Goal: Task Accomplishment & Management: Manage account settings

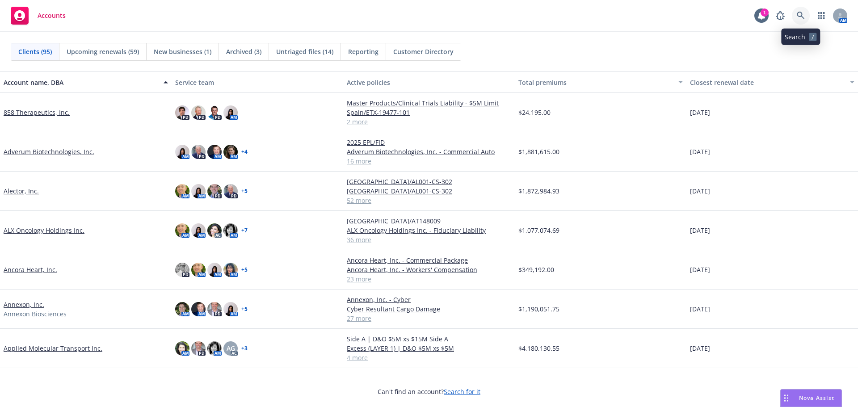
click at [798, 12] on icon at bounding box center [800, 16] width 8 height 8
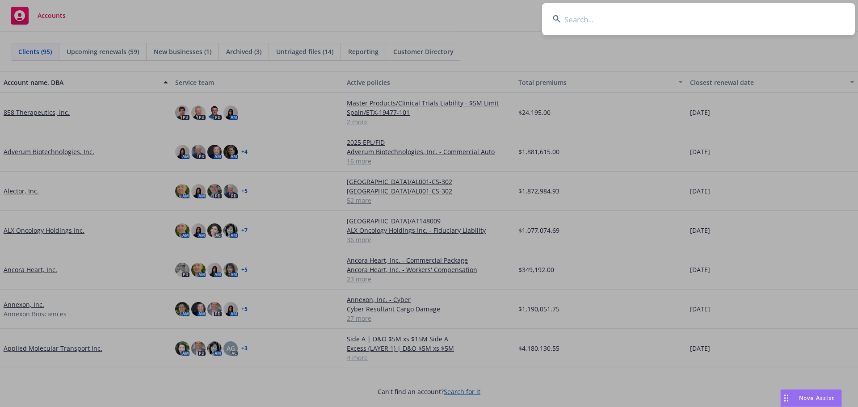
click at [584, 25] on input at bounding box center [698, 19] width 313 height 32
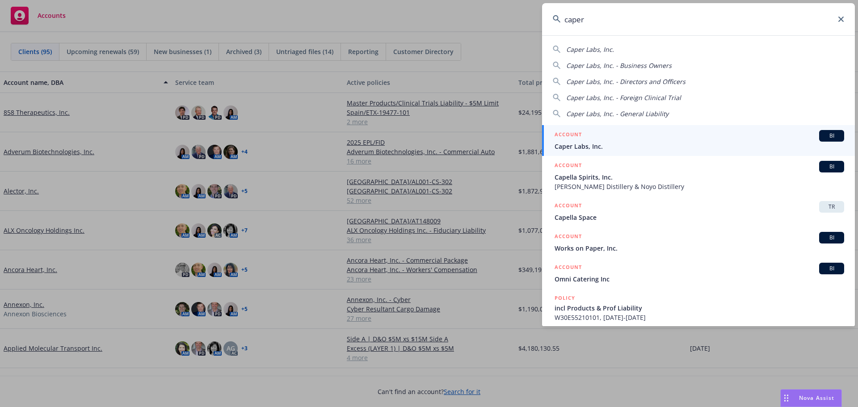
type input "caper"
click at [642, 134] on div "ACCOUNT BI" at bounding box center [698, 136] width 289 height 12
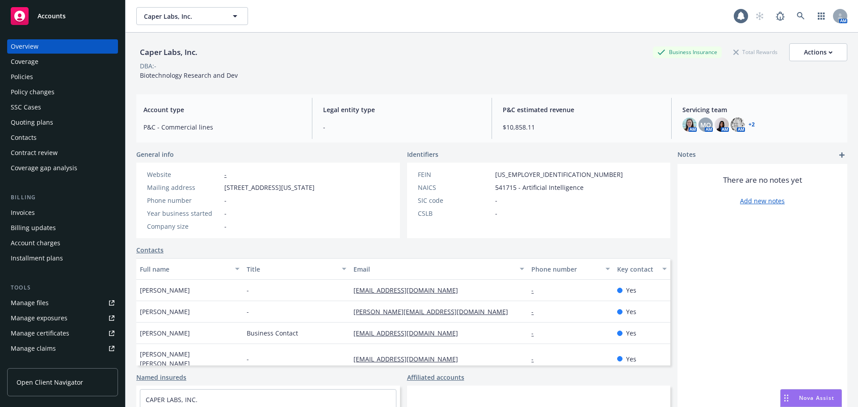
click at [24, 96] on div "Policy changes" at bounding box center [33, 92] width 44 height 14
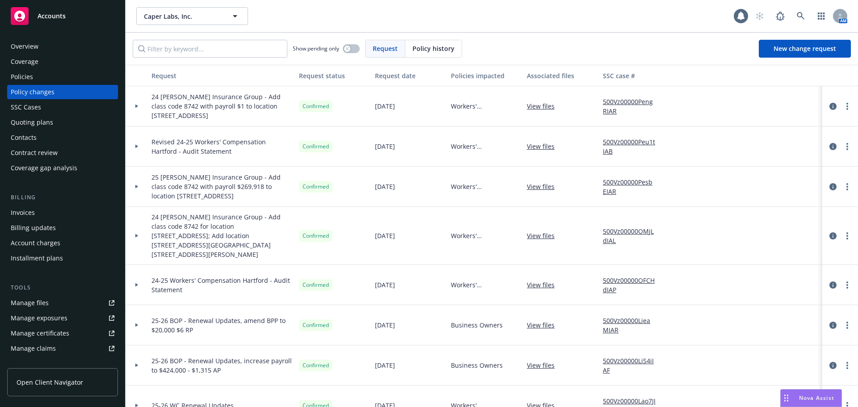
click at [16, 79] on div "Policies" at bounding box center [22, 77] width 22 height 14
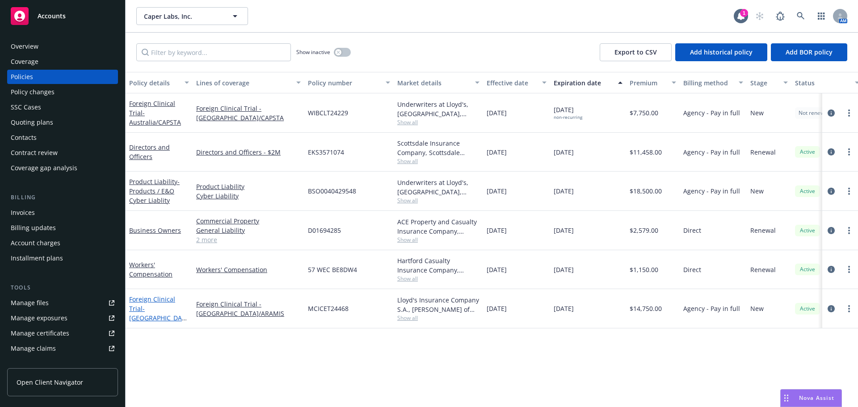
click at [156, 307] on span "- Italy/ARAMIS" at bounding box center [158, 317] width 58 height 27
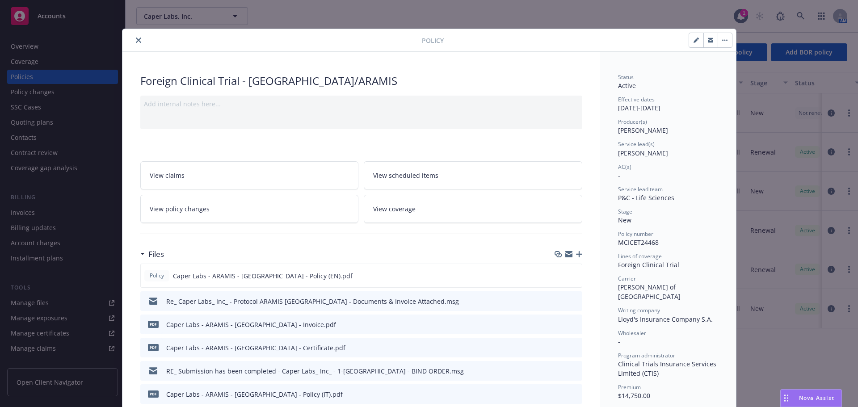
click at [133, 44] on button "close" at bounding box center [138, 40] width 11 height 11
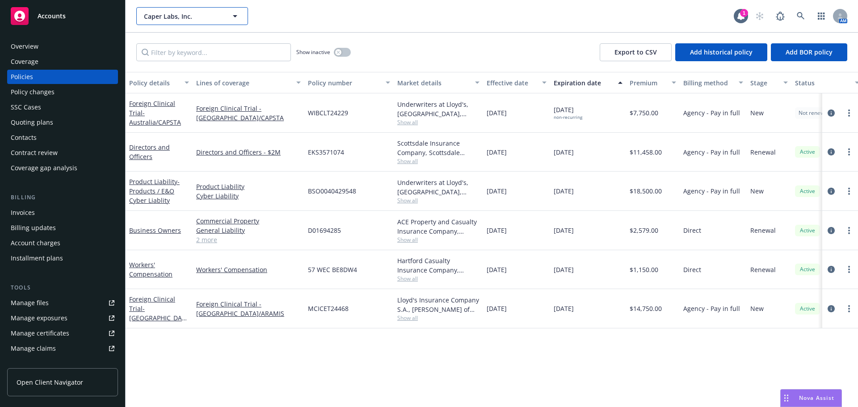
click at [167, 15] on span "Caper Labs, Inc." at bounding box center [182, 16] width 77 height 9
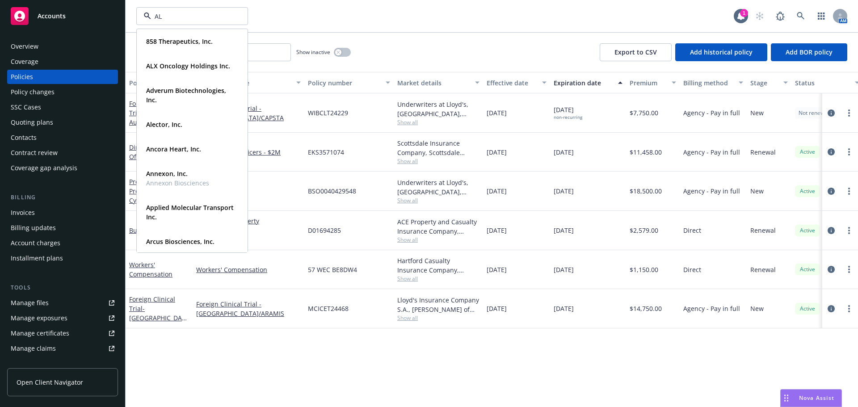
type input "ALX"
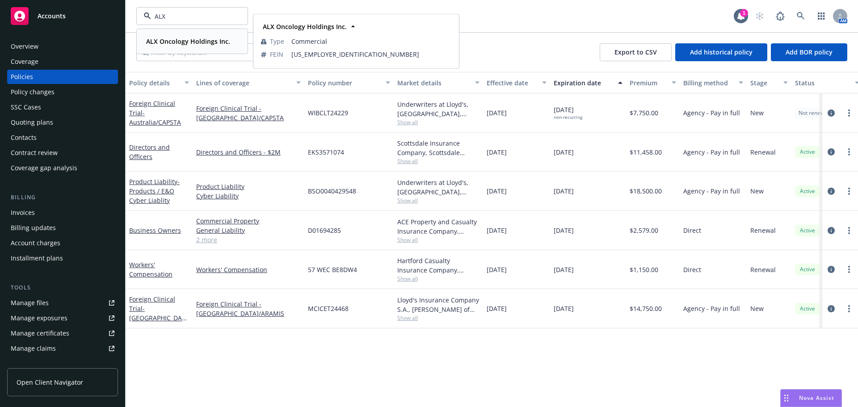
click at [149, 46] on div "ALX Oncology Holdings Inc." at bounding box center [186, 41] width 89 height 13
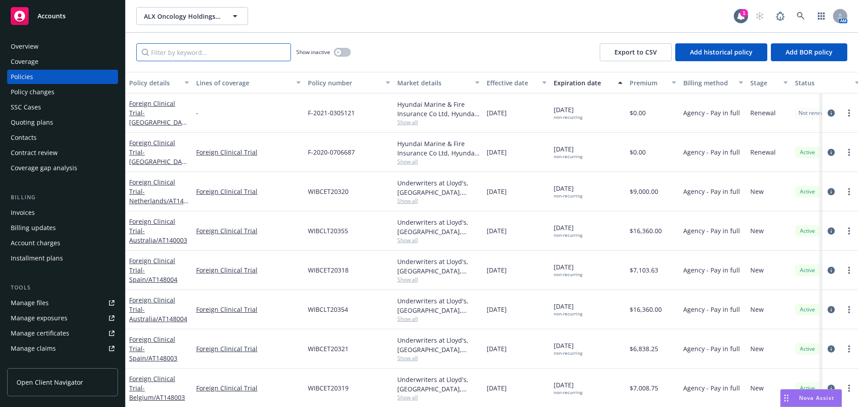
click at [210, 57] on input "Filter by keyword..." at bounding box center [213, 52] width 155 height 18
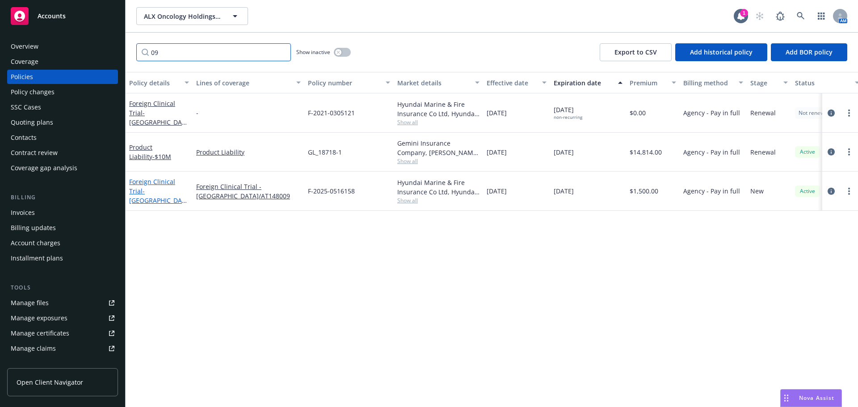
type input "09"
click at [168, 200] on span "- South Korea/AT148009" at bounding box center [158, 200] width 58 height 27
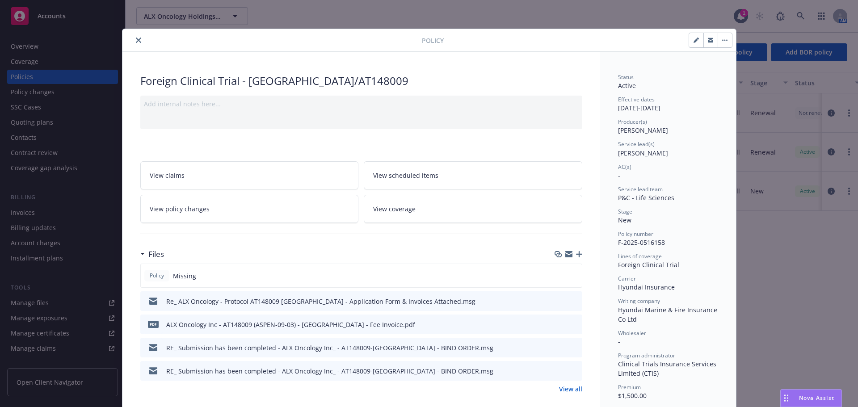
click at [693, 40] on icon "button" at bounding box center [695, 40] width 4 height 4
select select "NEW"
select select "other"
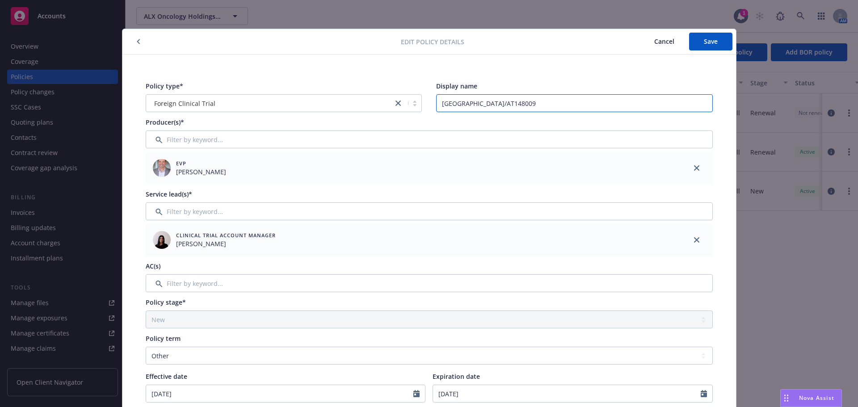
click at [527, 100] on input "[GEOGRAPHIC_DATA]/AT148009" at bounding box center [574, 103] width 276 height 18
type input "[GEOGRAPHIC_DATA]/AT148009 (ASPEN-09-03)"
click at [698, 40] on button "Save" at bounding box center [710, 42] width 43 height 18
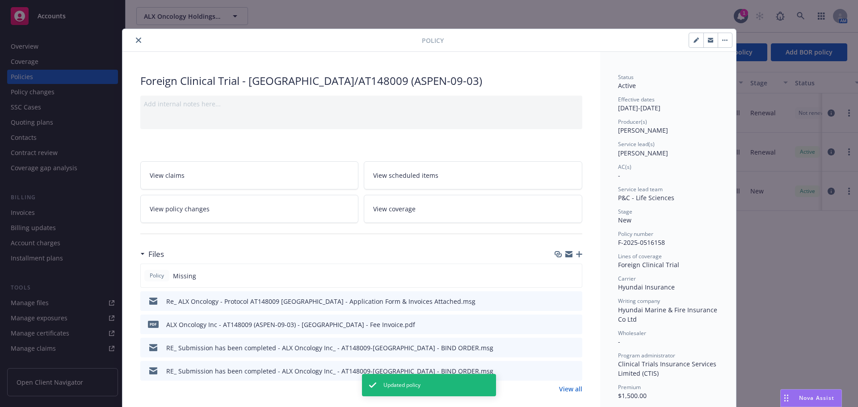
click at [135, 43] on button "close" at bounding box center [138, 40] width 11 height 11
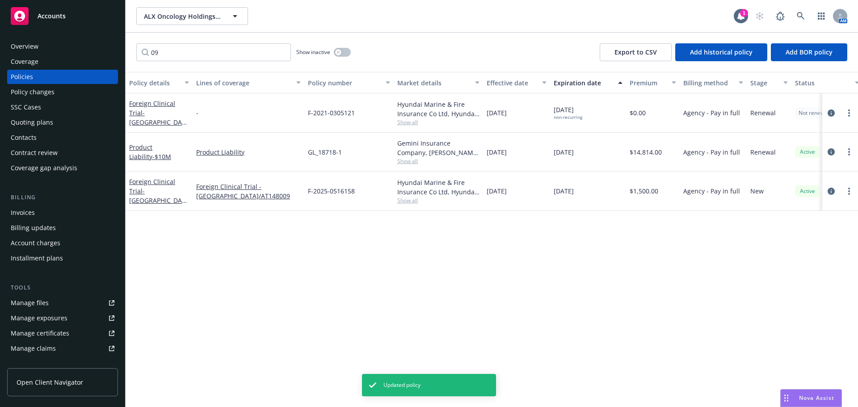
click at [66, 43] on div "Overview" at bounding box center [63, 46] width 104 height 14
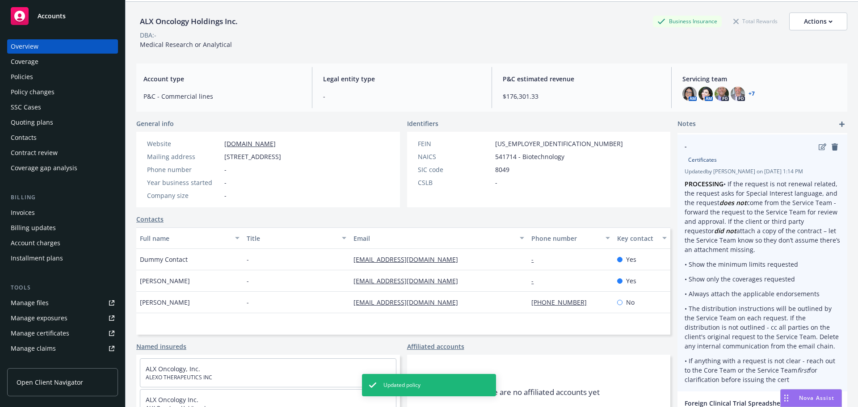
scroll to position [73, 0]
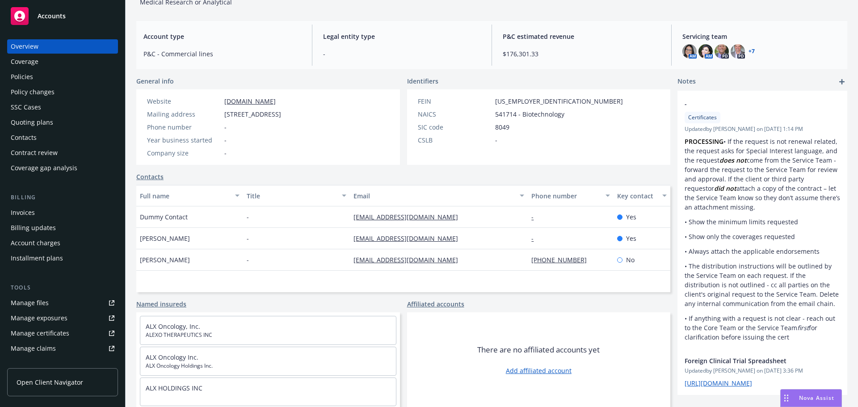
click at [37, 121] on div "Quoting plans" at bounding box center [32, 122] width 42 height 14
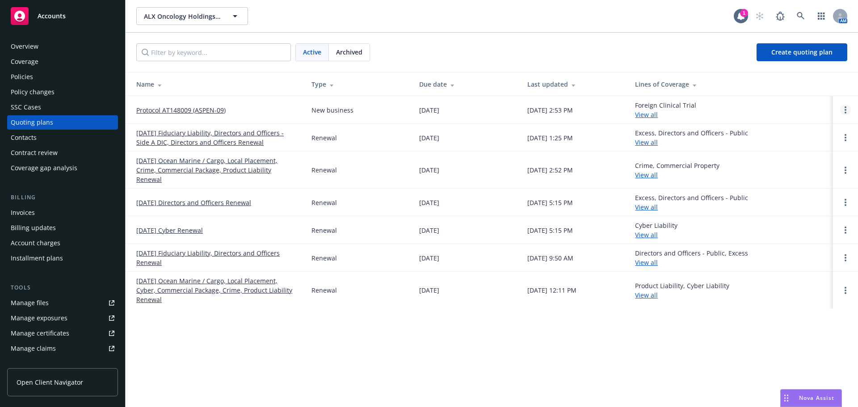
click at [844, 110] on link "Open options" at bounding box center [845, 110] width 11 height 11
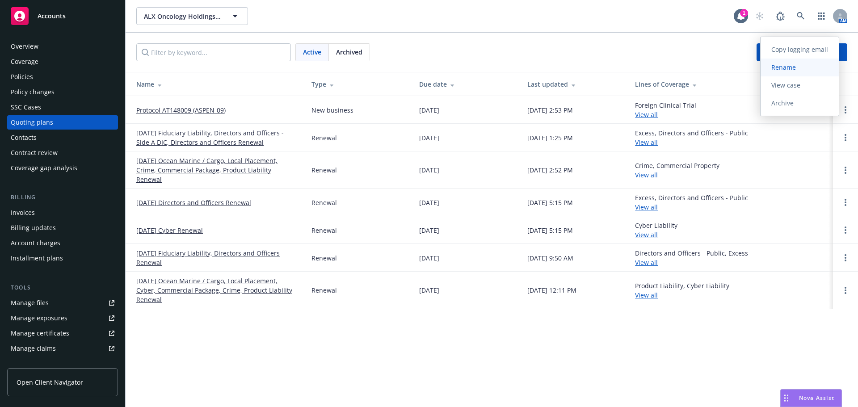
click at [792, 61] on link "Rename" at bounding box center [799, 68] width 78 height 18
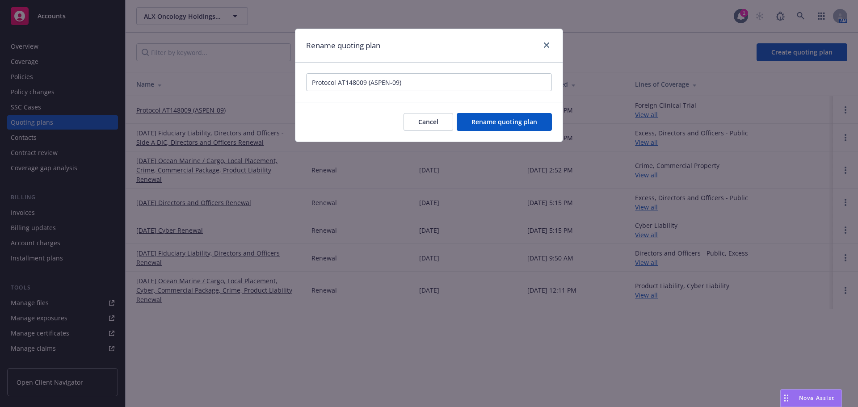
click at [398, 83] on input "Protocol AT148009 (ASPEN-09)" at bounding box center [429, 82] width 246 height 18
type input "Protocol AT148009 (ASPEN-09-03)"
click at [515, 121] on span "Rename quoting plan" at bounding box center [504, 121] width 66 height 8
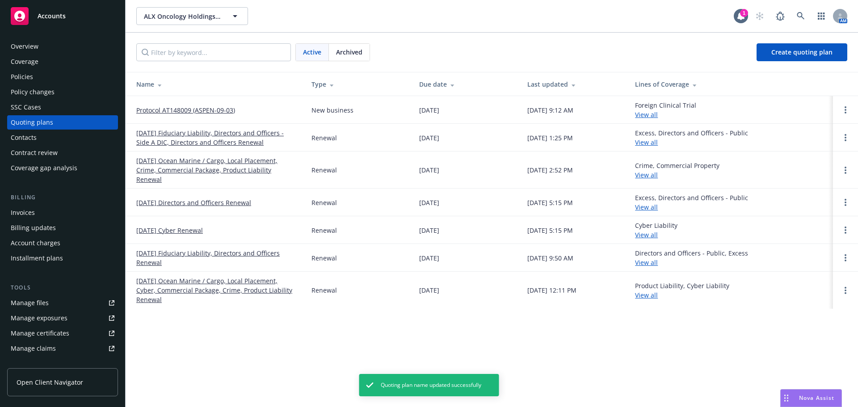
click at [217, 111] on link "Protocol AT148009 (ASPEN-09-03)" at bounding box center [185, 109] width 99 height 9
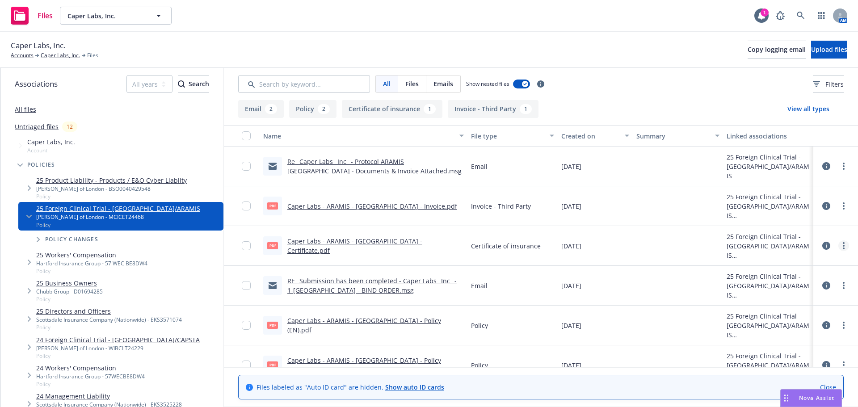
click at [838, 248] on link "more" at bounding box center [843, 245] width 11 height 11
click at [792, 284] on link "Download" at bounding box center [797, 282] width 89 height 18
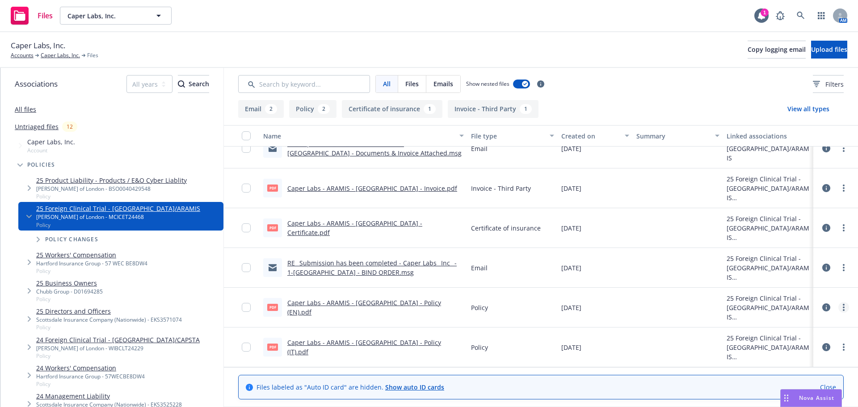
click at [839, 306] on link "more" at bounding box center [843, 307] width 11 height 11
click at [787, 343] on link "Download" at bounding box center [797, 344] width 89 height 18
click at [838, 351] on link "more" at bounding box center [843, 347] width 11 height 11
click at [787, 298] on link "Download" at bounding box center [803, 300] width 89 height 18
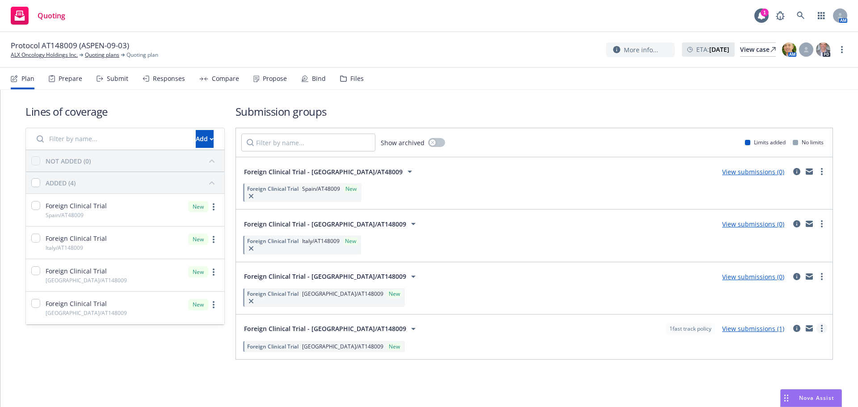
click at [823, 327] on link "more" at bounding box center [821, 328] width 11 height 11
click at [778, 221] on span "View more details" at bounding box center [776, 223] width 75 height 8
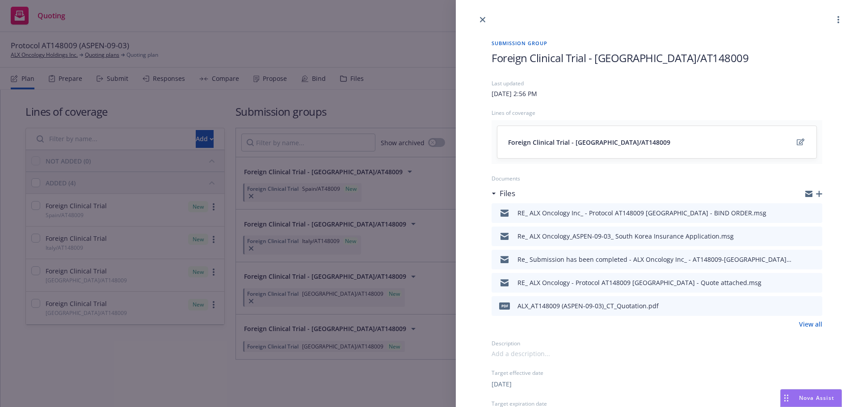
click at [702, 63] on span "Foreign Clinical Trial - [GEOGRAPHIC_DATA]/AT148009" at bounding box center [619, 57] width 257 height 15
click at [706, 60] on h1 "Foreign Clinical Trial - [GEOGRAPHIC_DATA]/AT148009" at bounding box center [656, 57] width 331 height 15
click at [482, 22] on icon "close" at bounding box center [482, 19] width 5 height 5
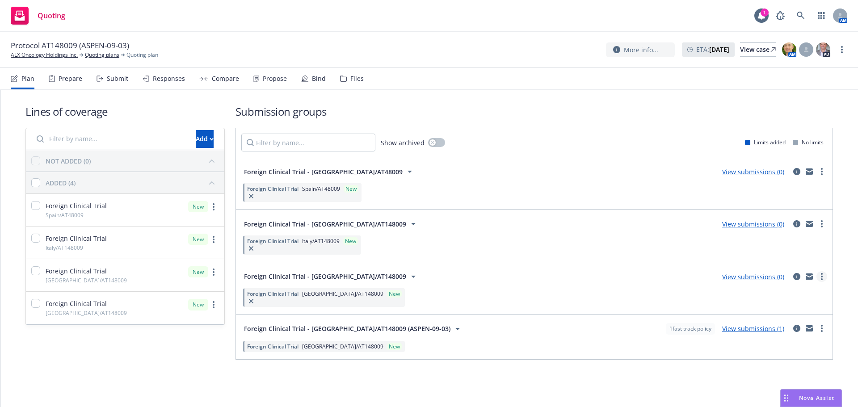
click at [820, 274] on link "more" at bounding box center [821, 276] width 11 height 11
click at [776, 301] on span "View more details" at bounding box center [769, 298] width 75 height 8
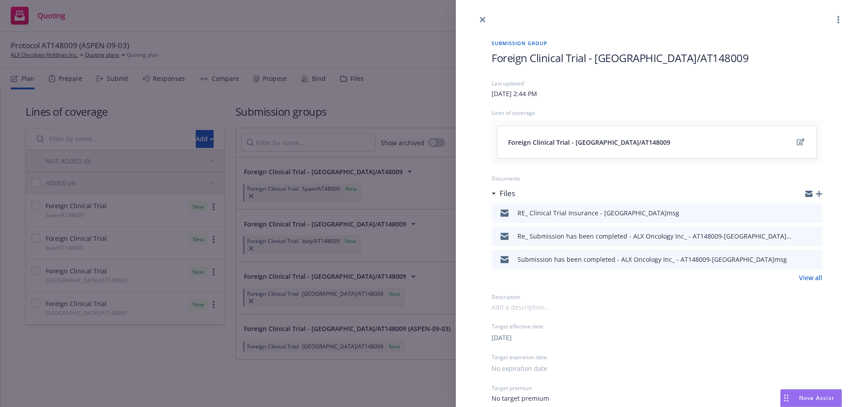
click at [680, 58] on h1 "Foreign Clinical Trial - [GEOGRAPHIC_DATA]/AT148009" at bounding box center [656, 57] width 331 height 15
click at [485, 21] on link "close" at bounding box center [482, 19] width 11 height 11
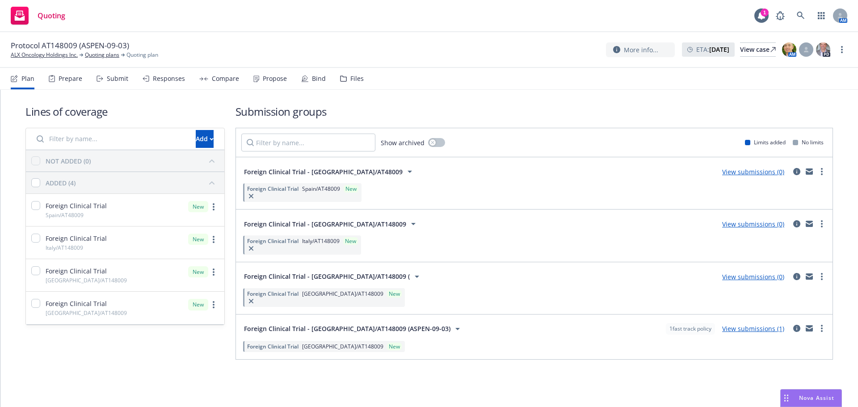
click at [404, 276] on div "Foreign Clinical Trial - [GEOGRAPHIC_DATA]/AT148009 ( View submissions (0)" at bounding box center [534, 277] width 586 height 18
click at [411, 243] on div "Foreign Clinical Trial [GEOGRAPHIC_DATA]/AT148009 New" at bounding box center [534, 245] width 586 height 22
click at [825, 227] on link "more" at bounding box center [821, 223] width 11 height 11
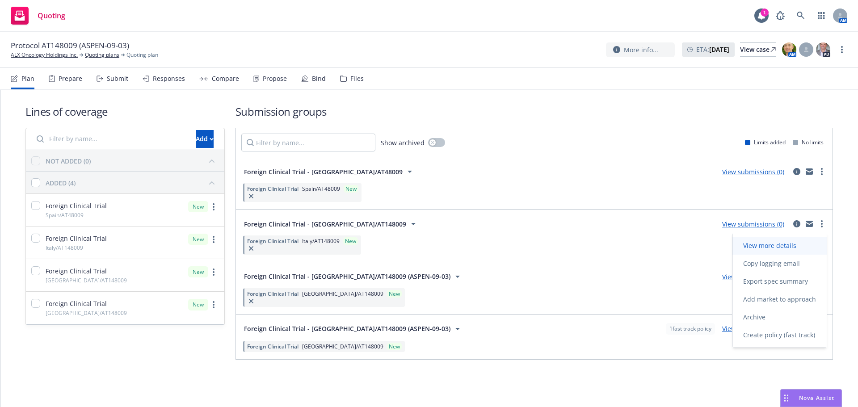
click at [769, 243] on span "View more details" at bounding box center [769, 245] width 75 height 8
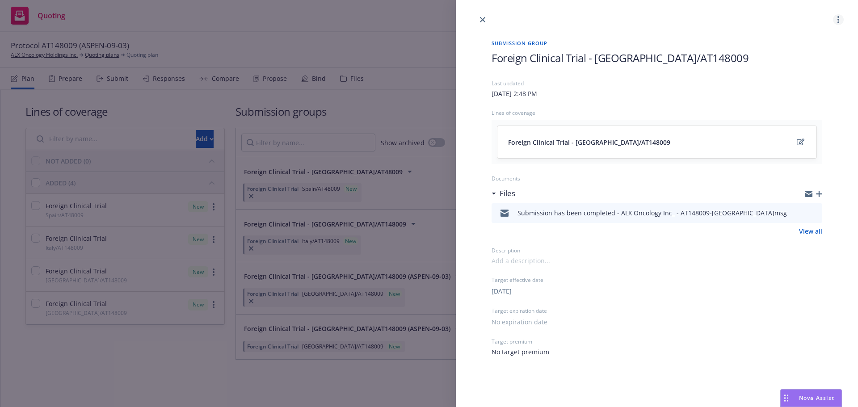
click at [838, 15] on link "more" at bounding box center [838, 19] width 11 height 11
click at [633, 51] on span "Foreign Clinical Trial - [GEOGRAPHIC_DATA]/AT148009" at bounding box center [619, 57] width 257 height 15
click at [663, 55] on span "Foreign Clinical Trial - [GEOGRAPHIC_DATA]/AT148009" at bounding box center [619, 57] width 257 height 15
click at [665, 57] on span "Foreign Clinical Trial - [GEOGRAPHIC_DATA]/AT148009" at bounding box center [619, 57] width 257 height 15
click at [481, 19] on icon "close" at bounding box center [482, 19] width 5 height 5
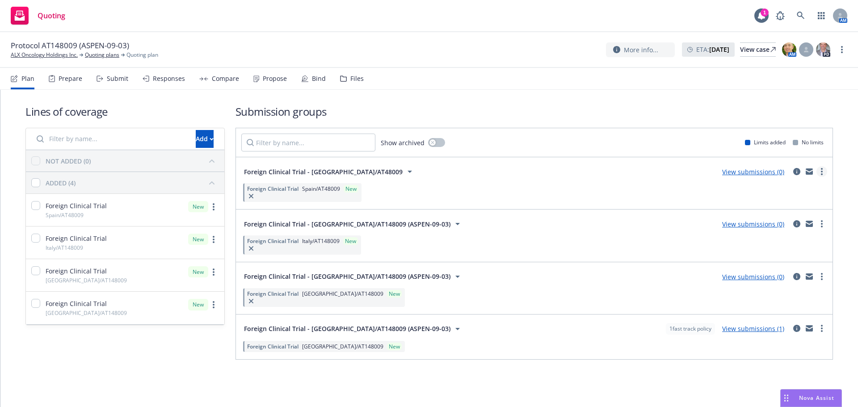
click at [821, 173] on icon "more" at bounding box center [822, 171] width 2 height 7
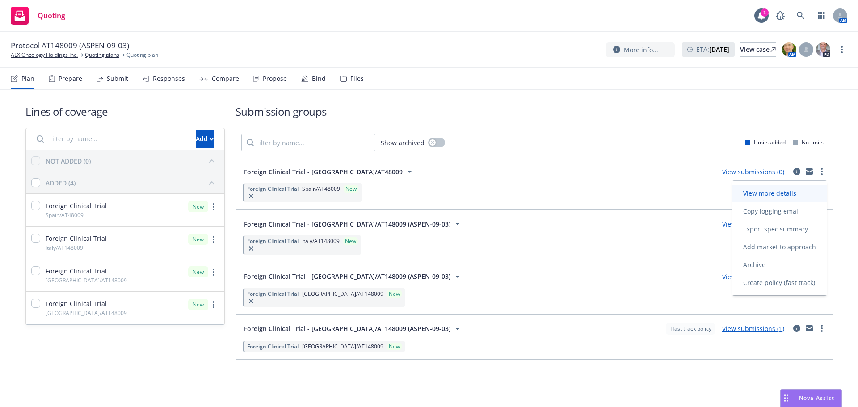
click at [777, 196] on span "View more details" at bounding box center [769, 193] width 75 height 8
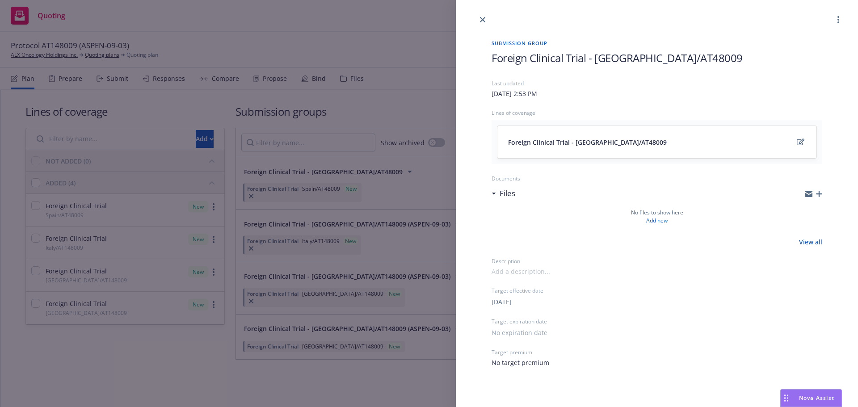
click at [668, 59] on h1 "Foreign Clinical Trial - [GEOGRAPHIC_DATA]/AT48009" at bounding box center [656, 57] width 331 height 15
click at [484, 19] on icon "close" at bounding box center [482, 19] width 5 height 5
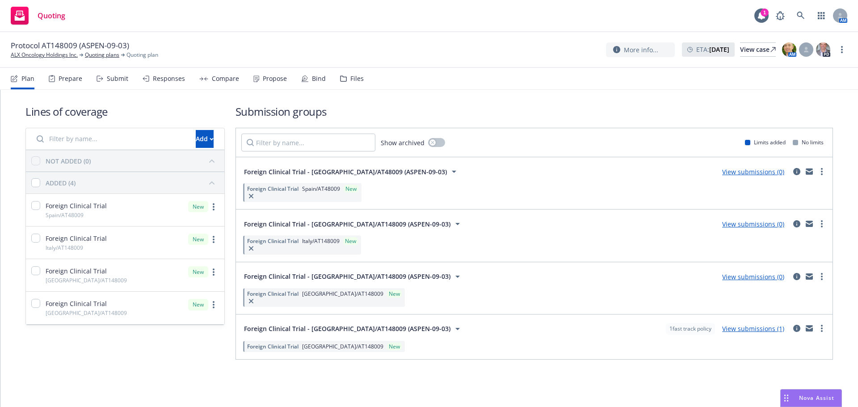
drag, startPoint x: 348, startPoint y: 81, endPoint x: 436, endPoint y: 87, distance: 88.2
click at [350, 81] on div "Files" at bounding box center [356, 78] width 13 height 7
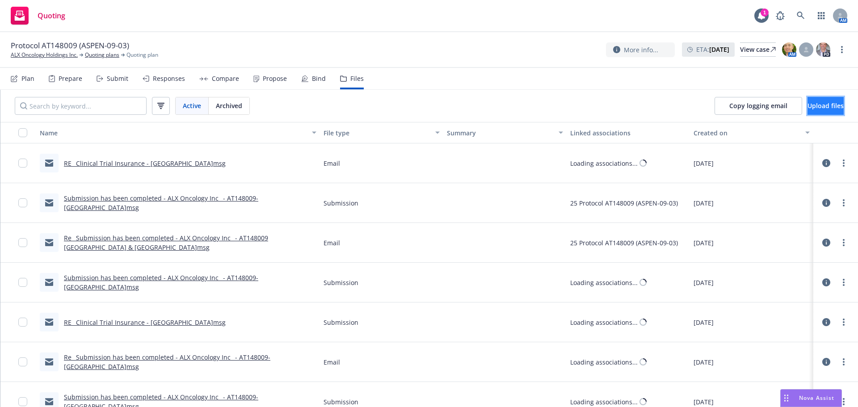
click at [809, 105] on span "Upload files" at bounding box center [825, 105] width 36 height 8
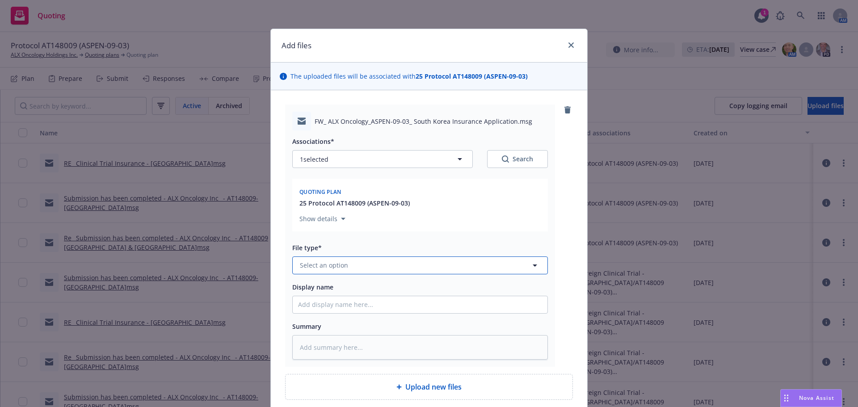
click at [380, 265] on button "Select an option" at bounding box center [419, 265] width 255 height 18
type input "em"
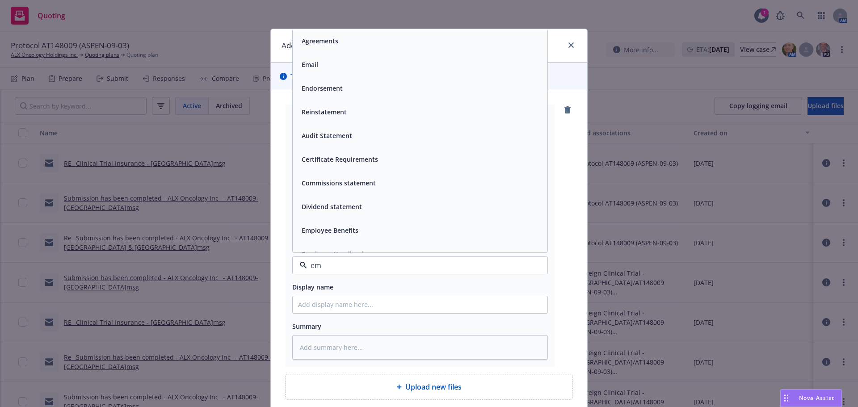
click at [327, 65] on div "Email" at bounding box center [420, 64] width 244 height 13
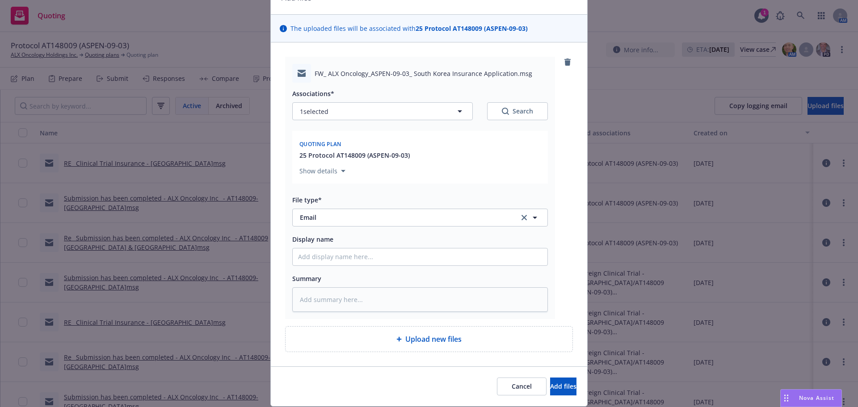
scroll to position [76, 0]
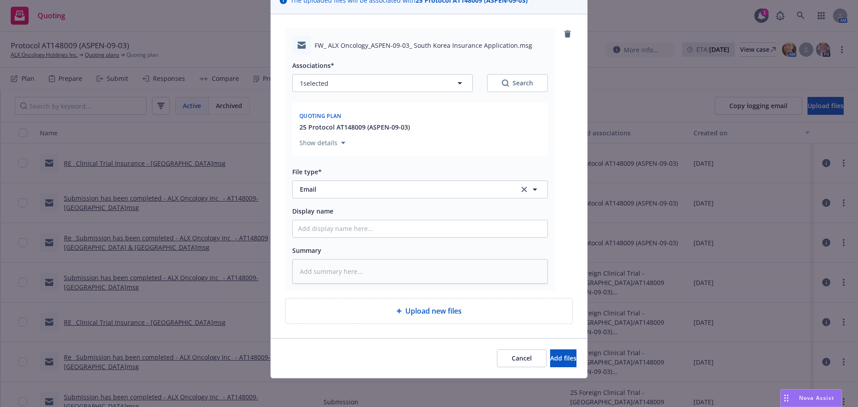
type textarea "x"
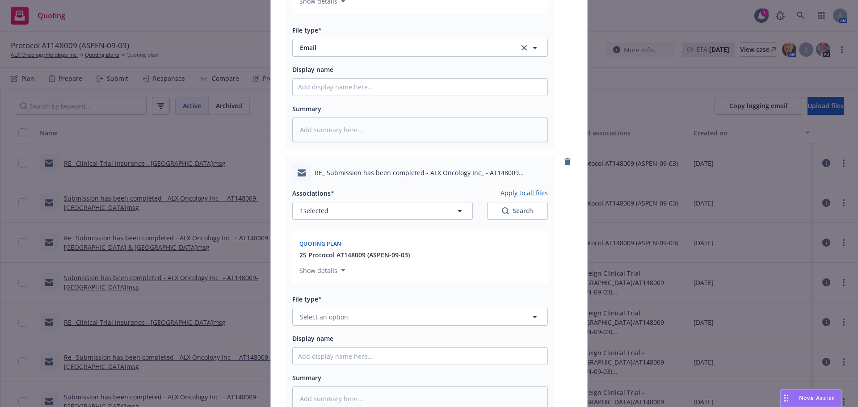
scroll to position [345, 0]
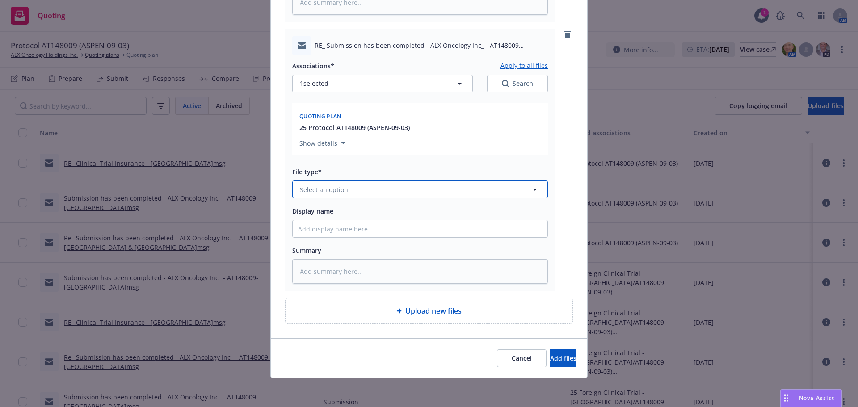
drag, startPoint x: 331, startPoint y: 197, endPoint x: 332, endPoint y: 189, distance: 8.5
click at [331, 197] on button "Select an option" at bounding box center [419, 189] width 255 height 18
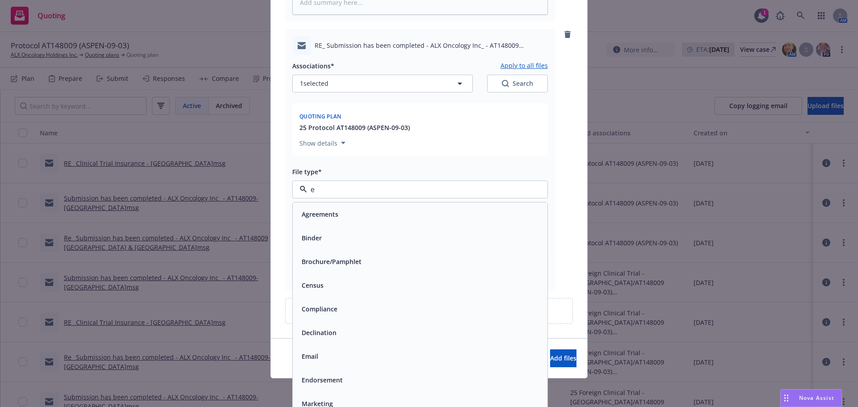
type input "em"
click at [354, 234] on div "Email" at bounding box center [420, 237] width 244 height 13
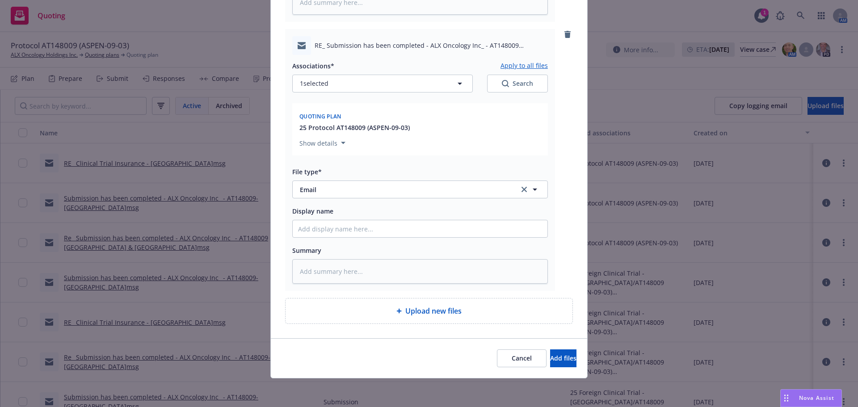
type textarea "x"
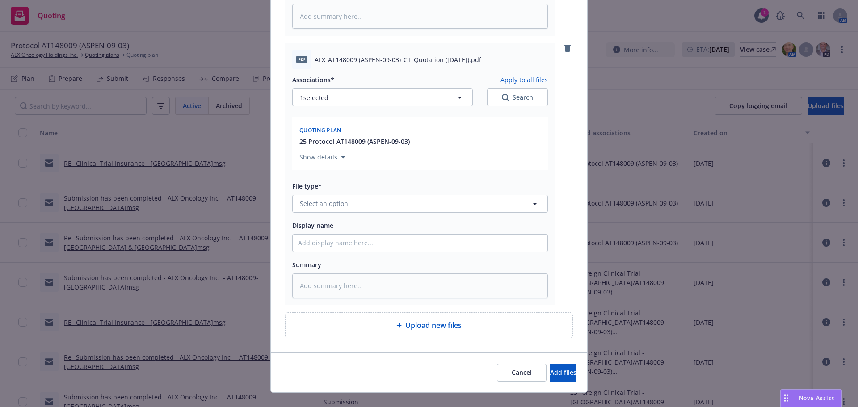
scroll to position [613, 0]
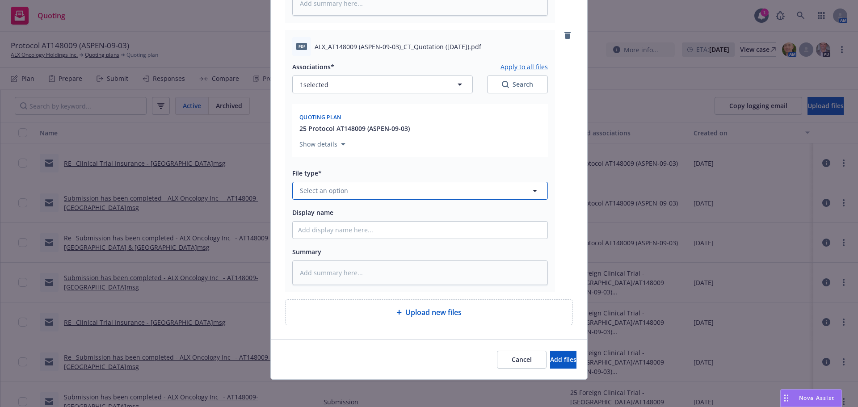
click at [331, 188] on span "Select an option" at bounding box center [324, 190] width 48 height 9
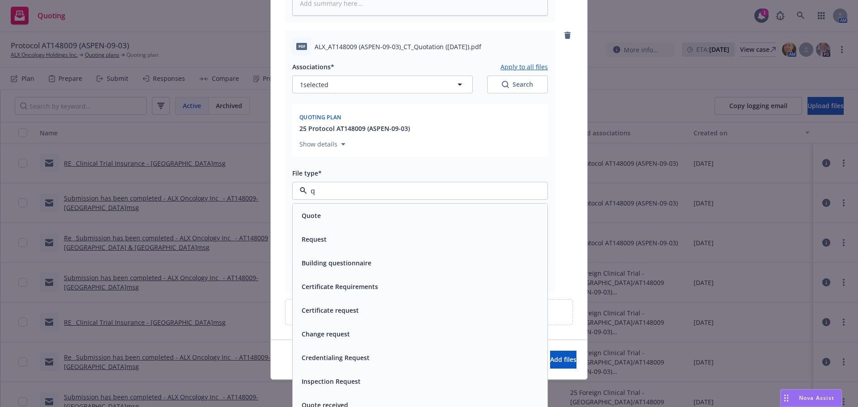
type input "qu"
click at [396, 209] on div "Quote" at bounding box center [420, 215] width 244 height 13
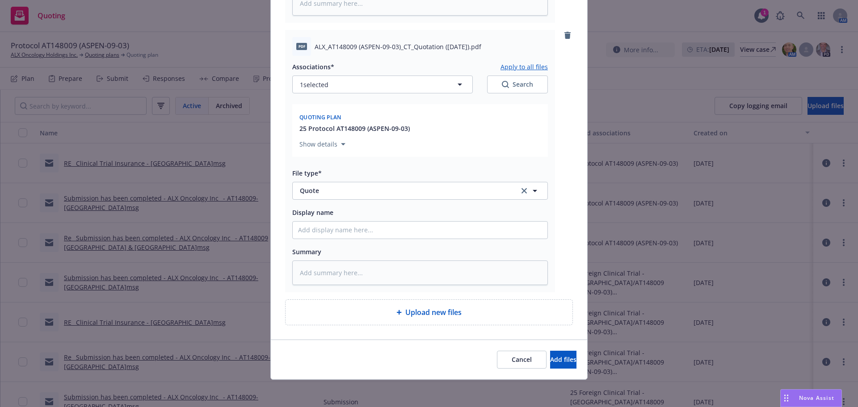
type textarea "x"
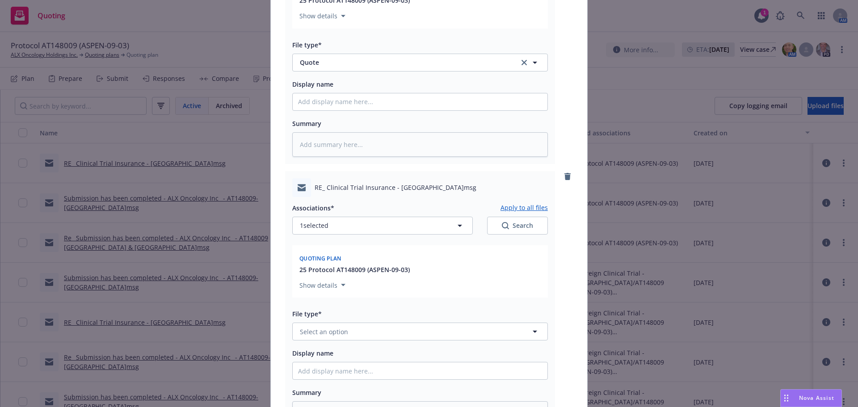
scroll to position [881, 0]
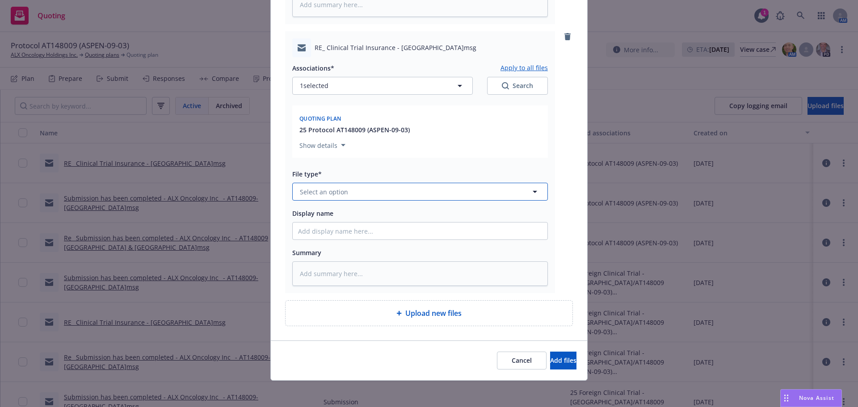
click at [339, 193] on span "Select an option" at bounding box center [324, 191] width 48 height 9
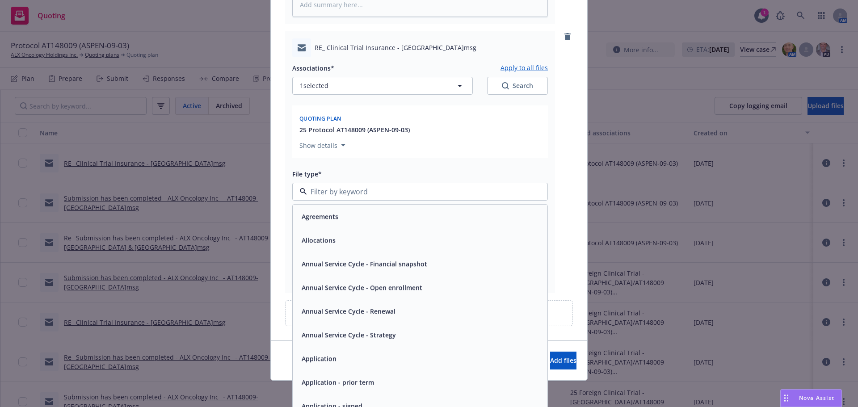
type input "w"
type input "em"
click at [437, 237] on div "Email" at bounding box center [420, 240] width 244 height 13
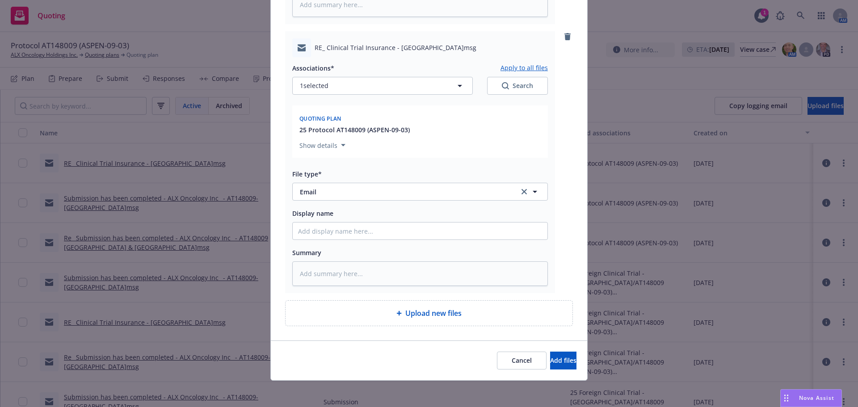
type textarea "x"
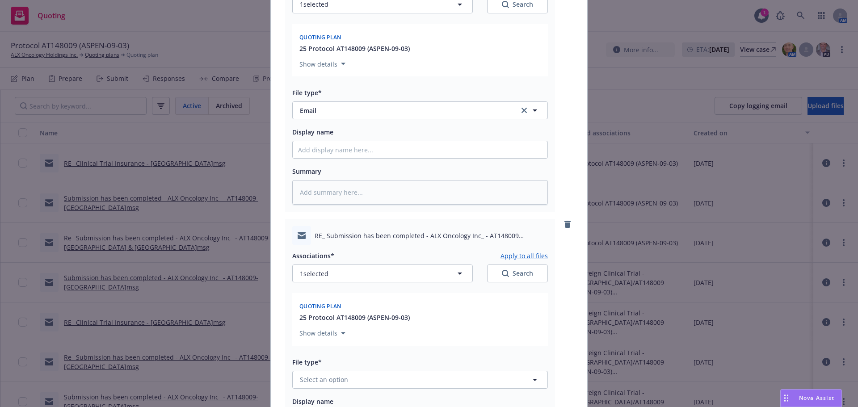
scroll to position [1104, 0]
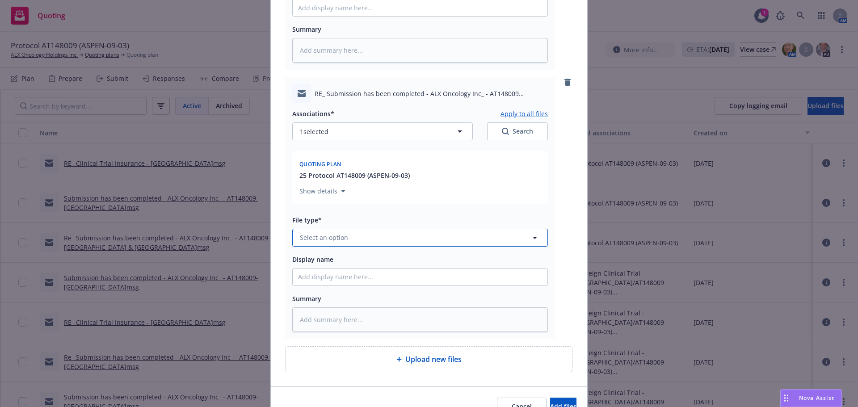
click at [349, 238] on button "Select an option" at bounding box center [419, 238] width 255 height 18
type input "em"
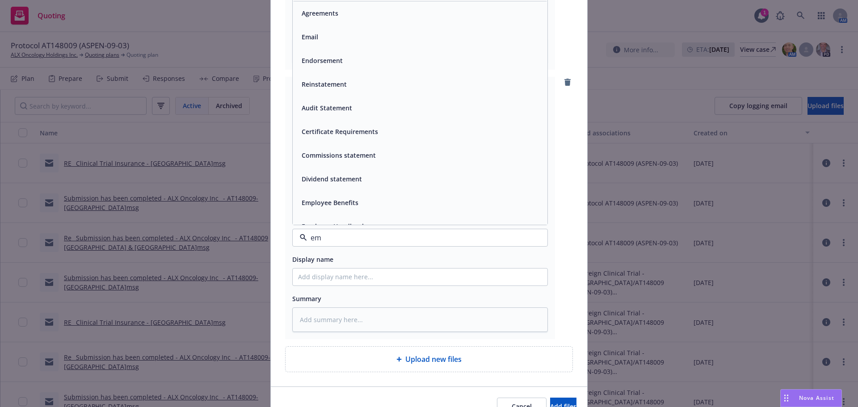
click at [359, 25] on div "Email" at bounding box center [420, 37] width 255 height 24
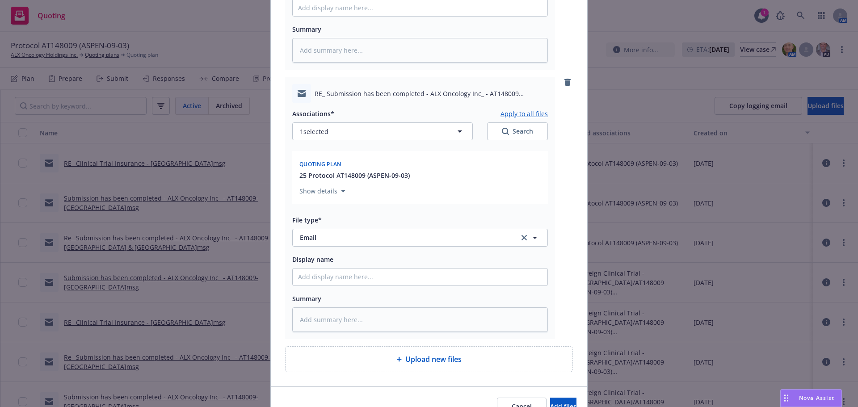
type textarea "x"
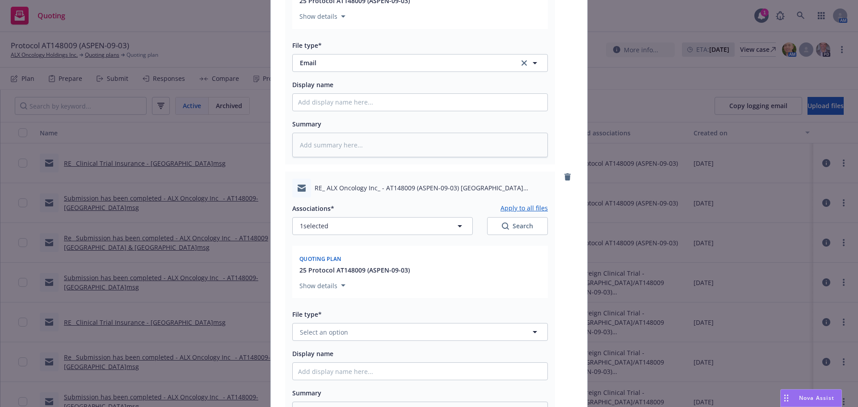
scroll to position [1372, 0]
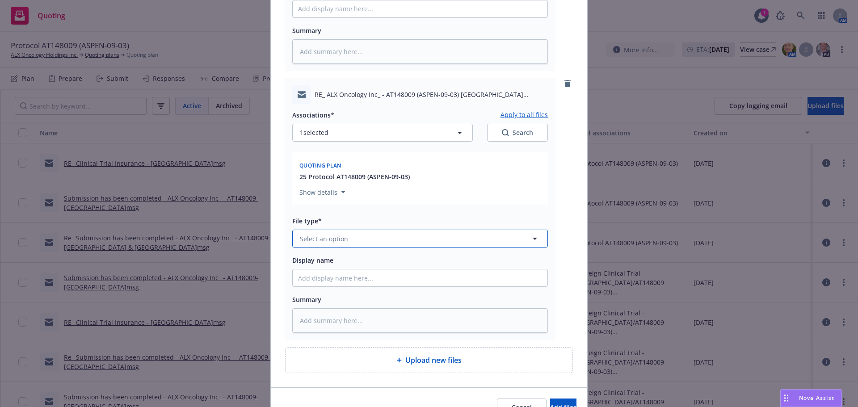
click at [315, 244] on button "Select an option" at bounding box center [419, 239] width 255 height 18
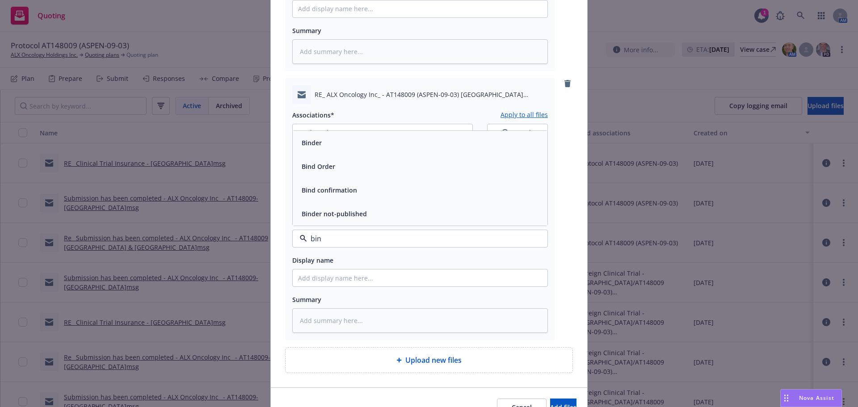
type input "bind"
click at [415, 170] on div "Bind Order" at bounding box center [420, 166] width 244 height 13
type textarea "x"
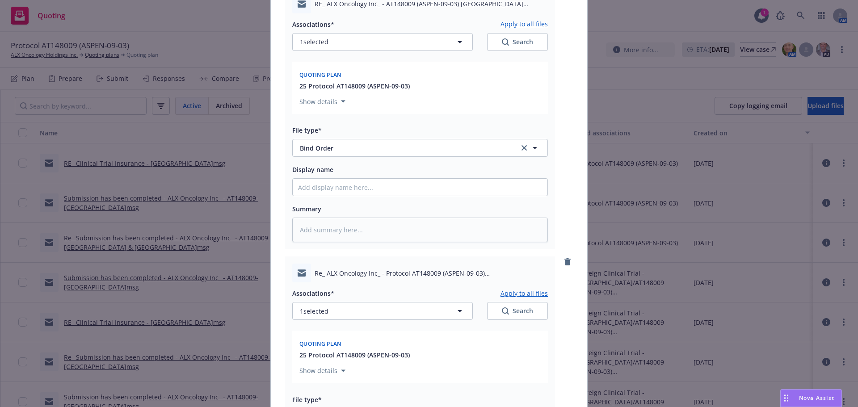
scroll to position [1640, 0]
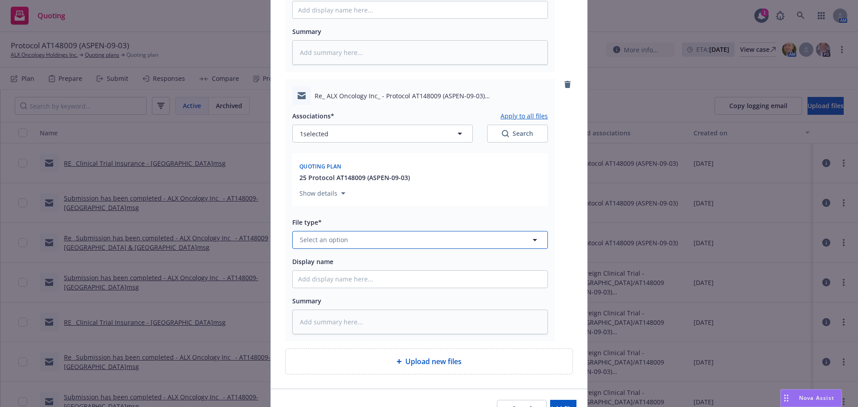
click at [379, 236] on button "Select an option" at bounding box center [419, 240] width 255 height 18
type input "em"
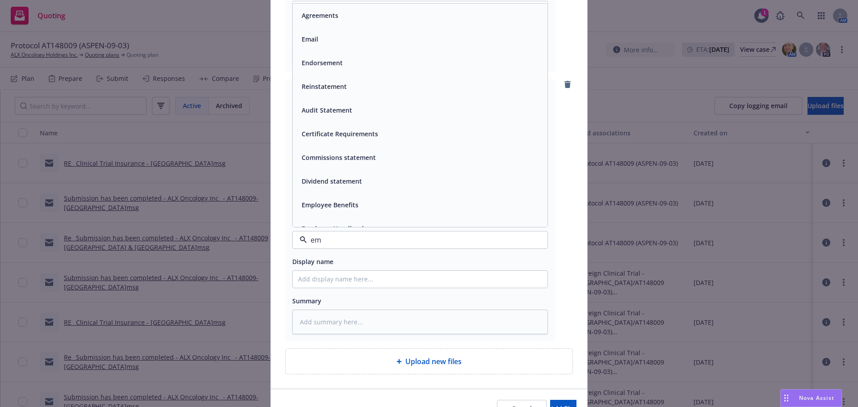
click at [345, 38] on div "Email" at bounding box center [420, 39] width 244 height 13
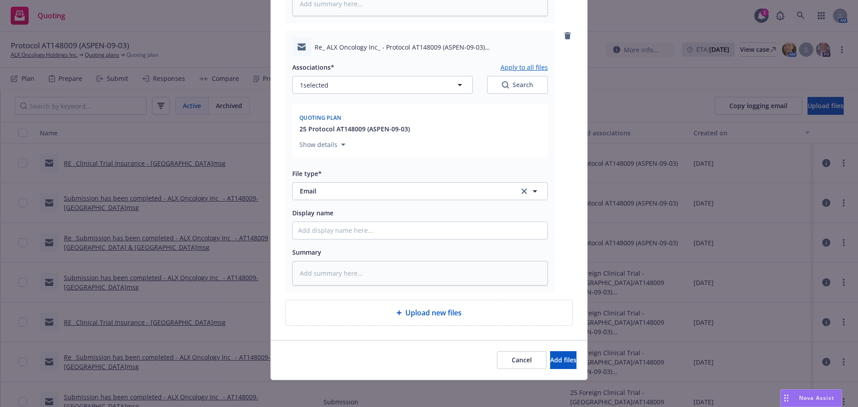
scroll to position [1691, 0]
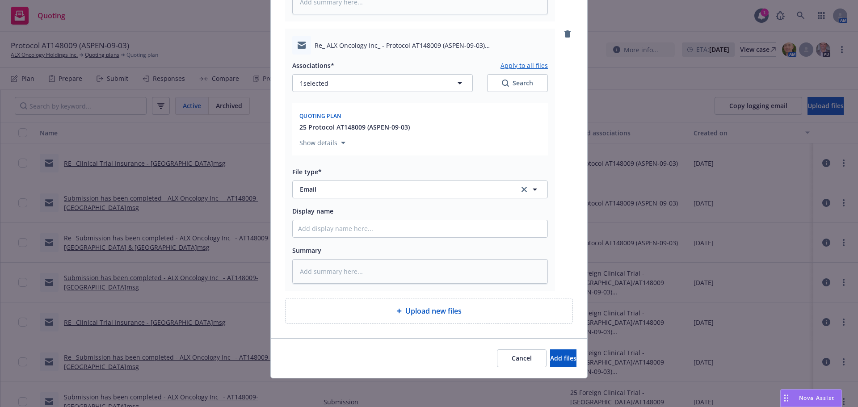
type textarea "x"
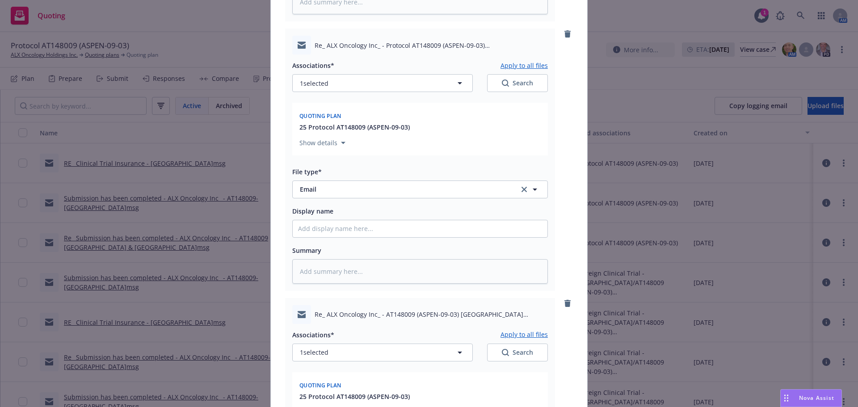
scroll to position [1959, 0]
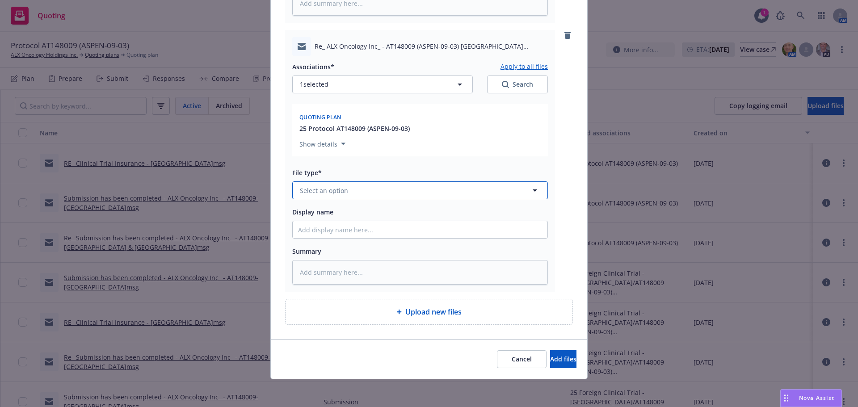
click at [343, 184] on button "Select an option" at bounding box center [419, 190] width 255 height 18
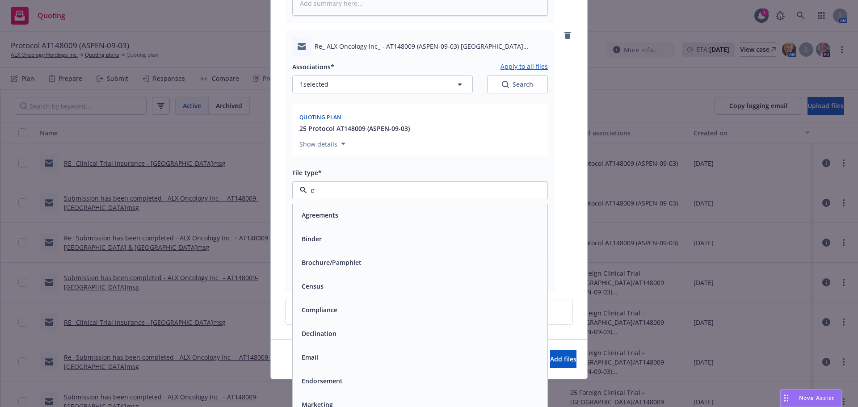
type input "em"
click at [430, 239] on div "Email" at bounding box center [420, 238] width 244 height 13
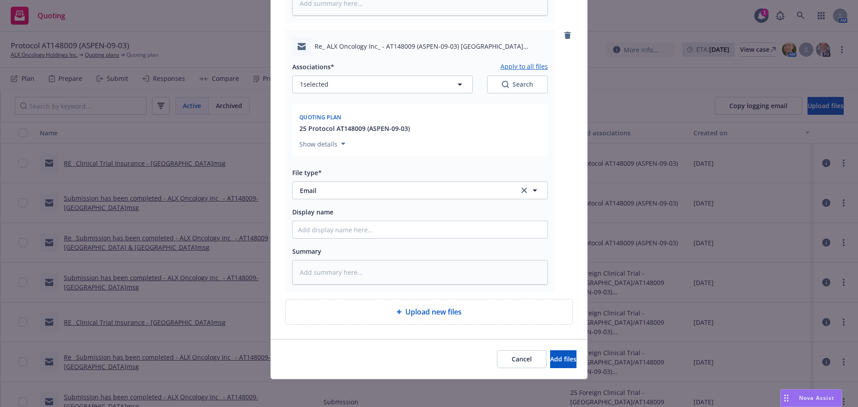
type textarea "x"
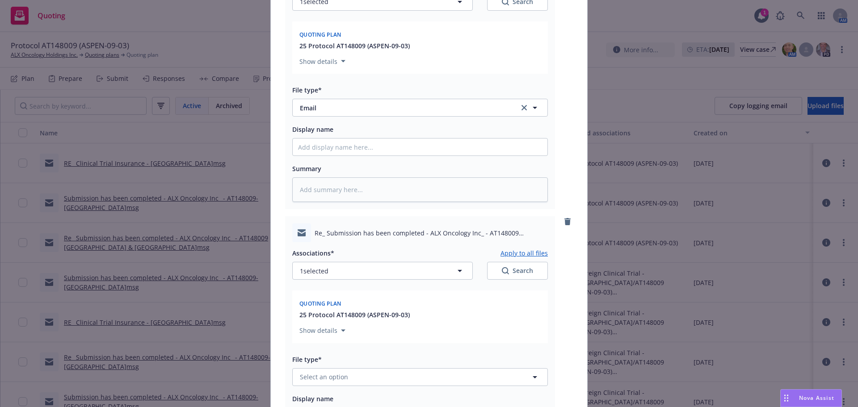
scroll to position [2227, 0]
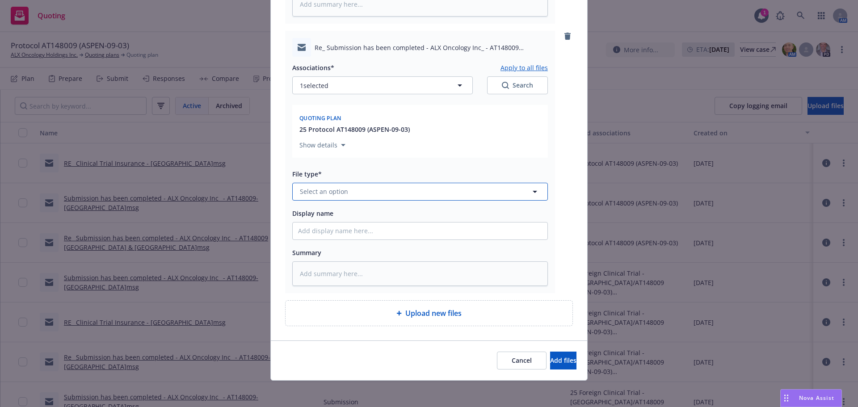
click at [357, 193] on button "Select an option" at bounding box center [419, 192] width 255 height 18
type input "em"
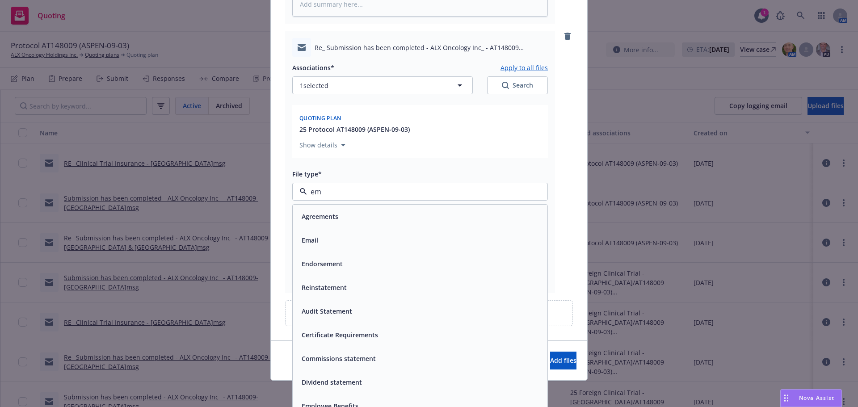
click at [436, 249] on div "Email" at bounding box center [420, 240] width 255 height 24
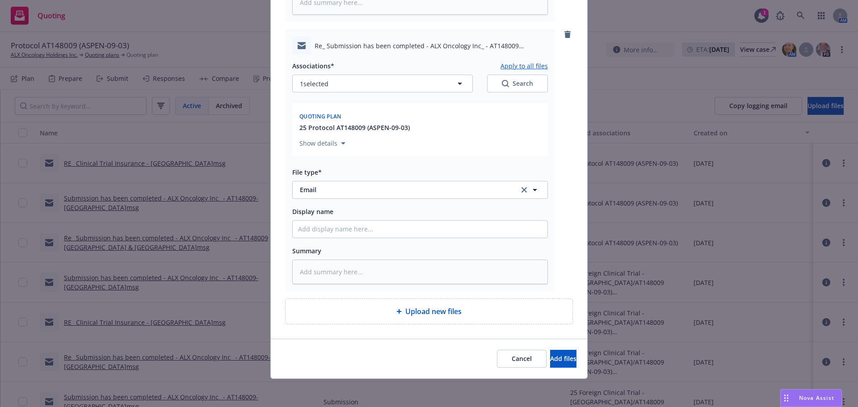
scroll to position [2229, 0]
type textarea "x"
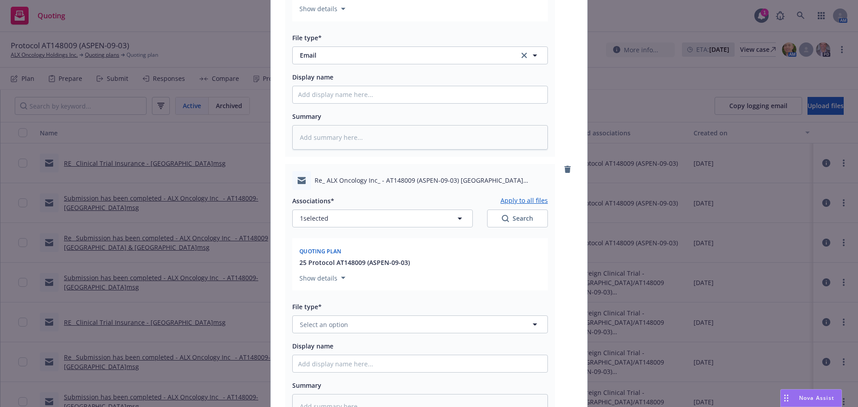
scroll to position [2497, 0]
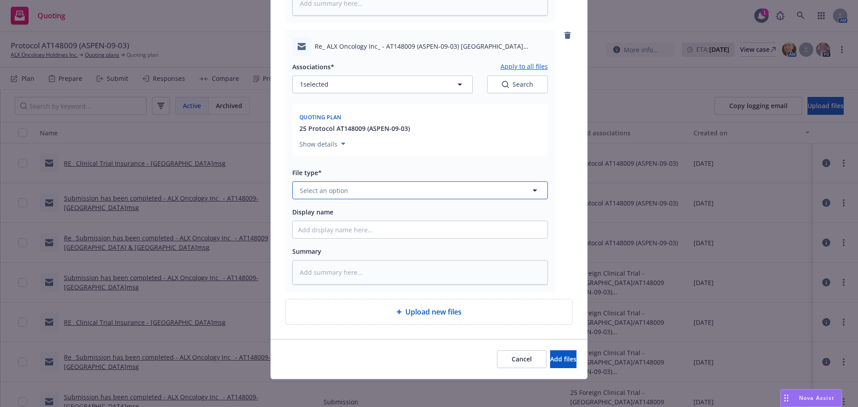
click at [358, 190] on button "Select an option" at bounding box center [419, 190] width 255 height 18
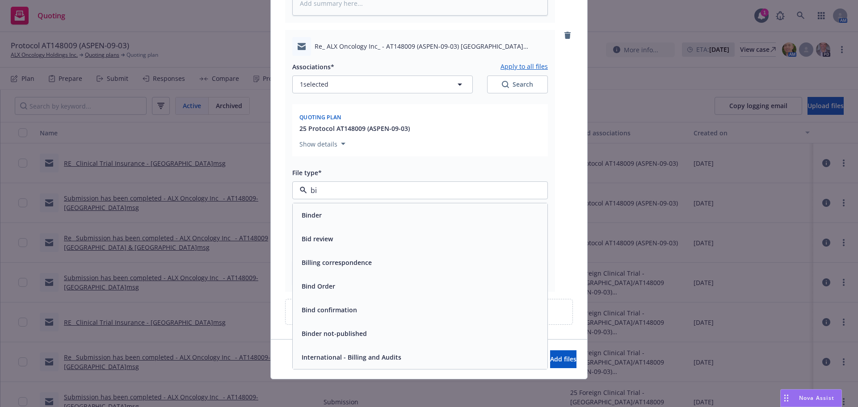
type input "bin"
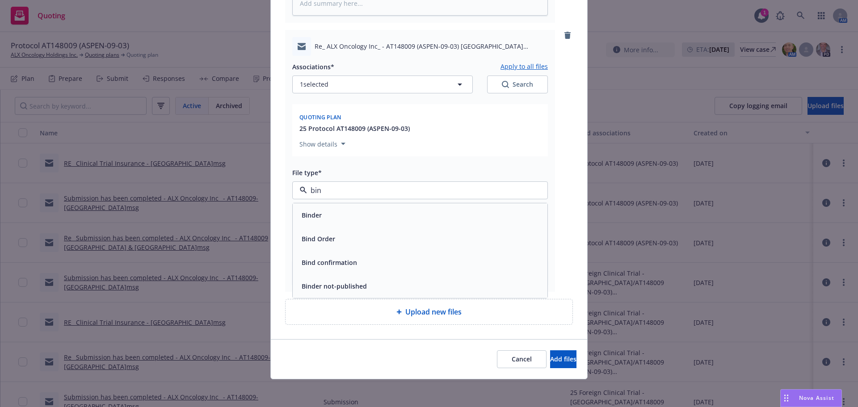
click at [338, 245] on div "Bind Order" at bounding box center [420, 238] width 244 height 13
type textarea "x"
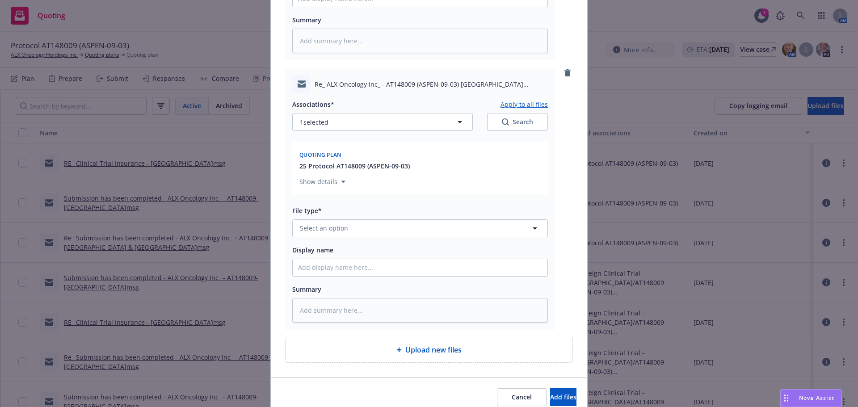
scroll to position [2765, 0]
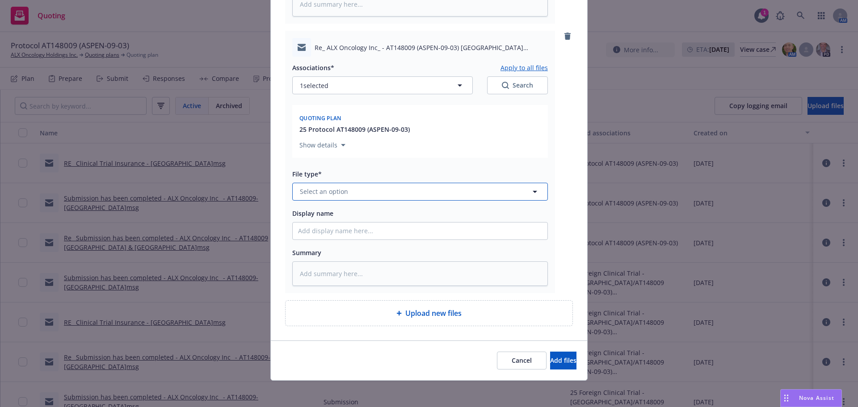
click at [333, 185] on button "Select an option" at bounding box center [419, 192] width 255 height 18
type input "emai"
click at [352, 214] on div "Email" at bounding box center [420, 216] width 244 height 13
click at [554, 367] on button "Add files" at bounding box center [563, 361] width 26 height 18
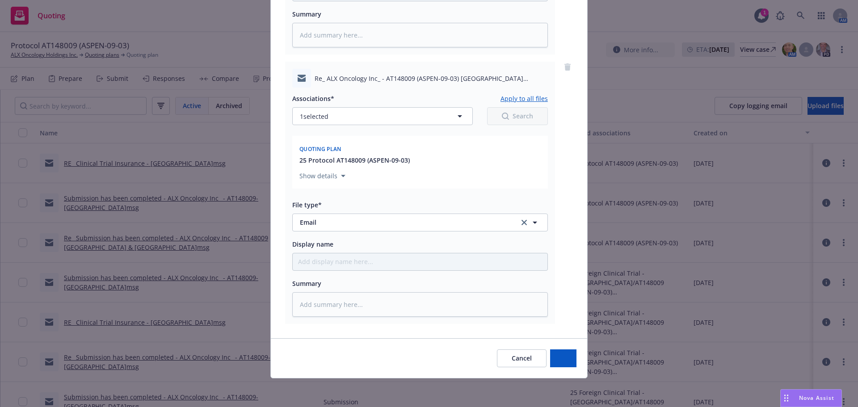
scroll to position [2734, 0]
type textarea "x"
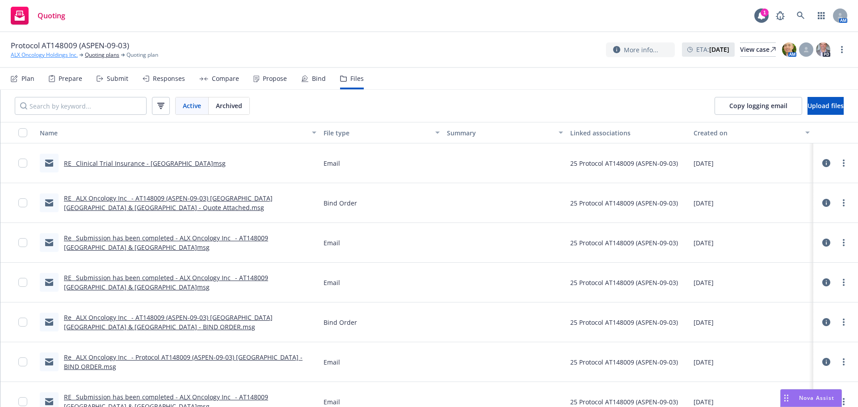
click at [59, 51] on link "ALX Oncology Holdings Inc." at bounding box center [44, 55] width 67 height 8
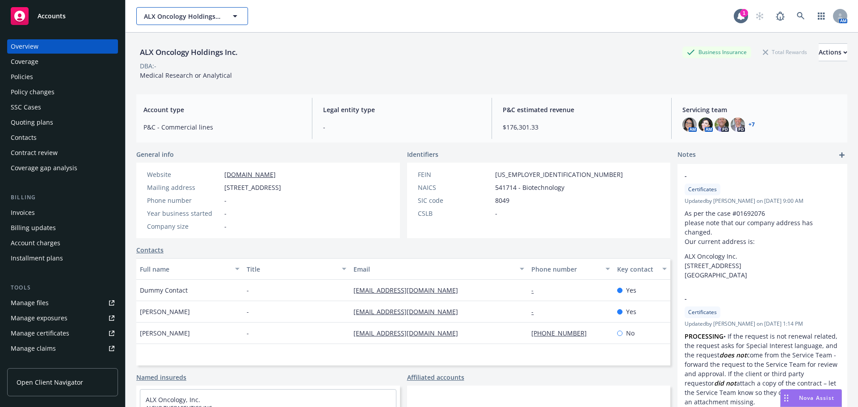
click at [173, 20] on span "ALX Oncology Holdings Inc." at bounding box center [182, 16] width 77 height 9
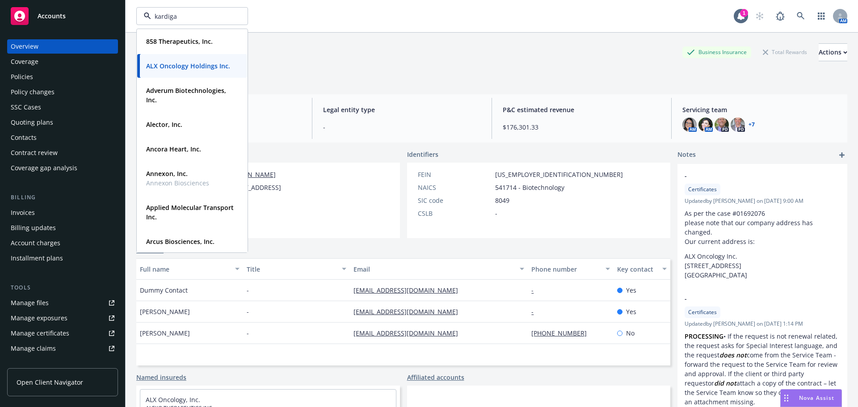
type input "kardigan"
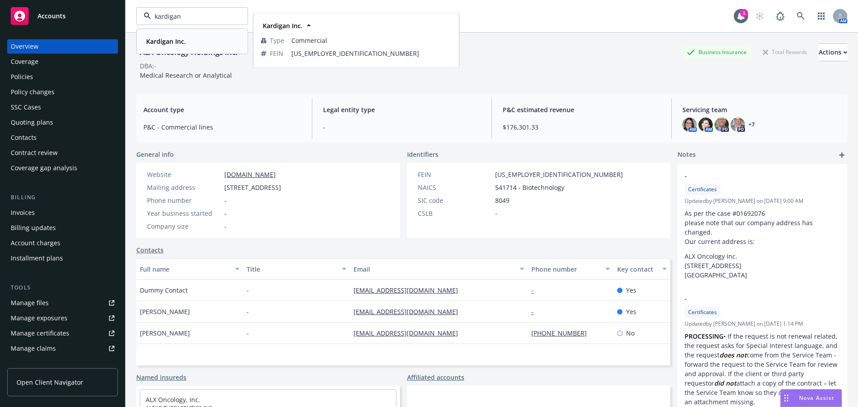
click at [182, 41] on strong "Kardigan Inc." at bounding box center [166, 41] width 40 height 8
